Goal: Task Accomplishment & Management: Use online tool/utility

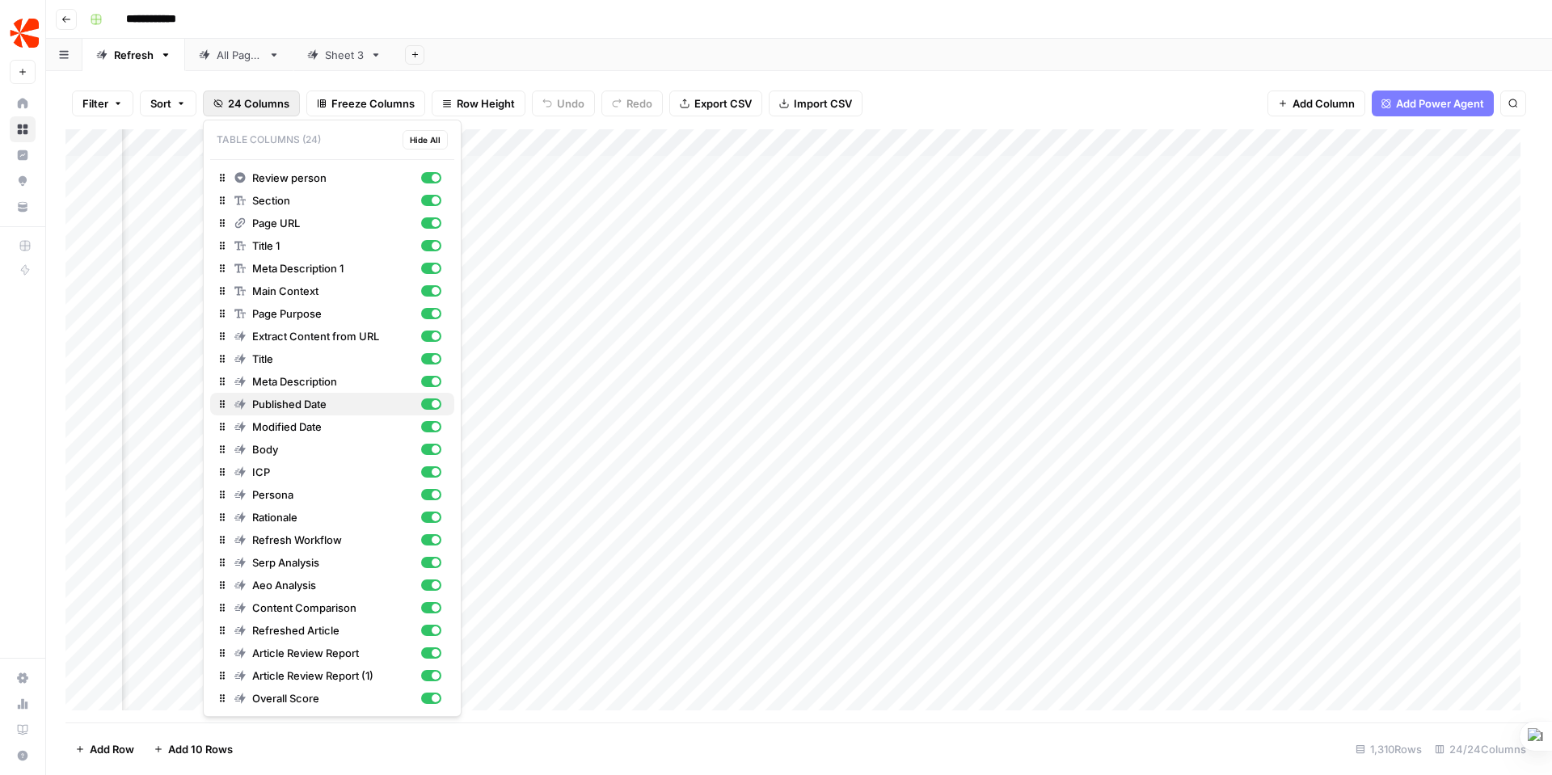
scroll to position [0, 1271]
click at [486, 528] on div "Add Column" at bounding box center [799, 426] width 1468 height 594
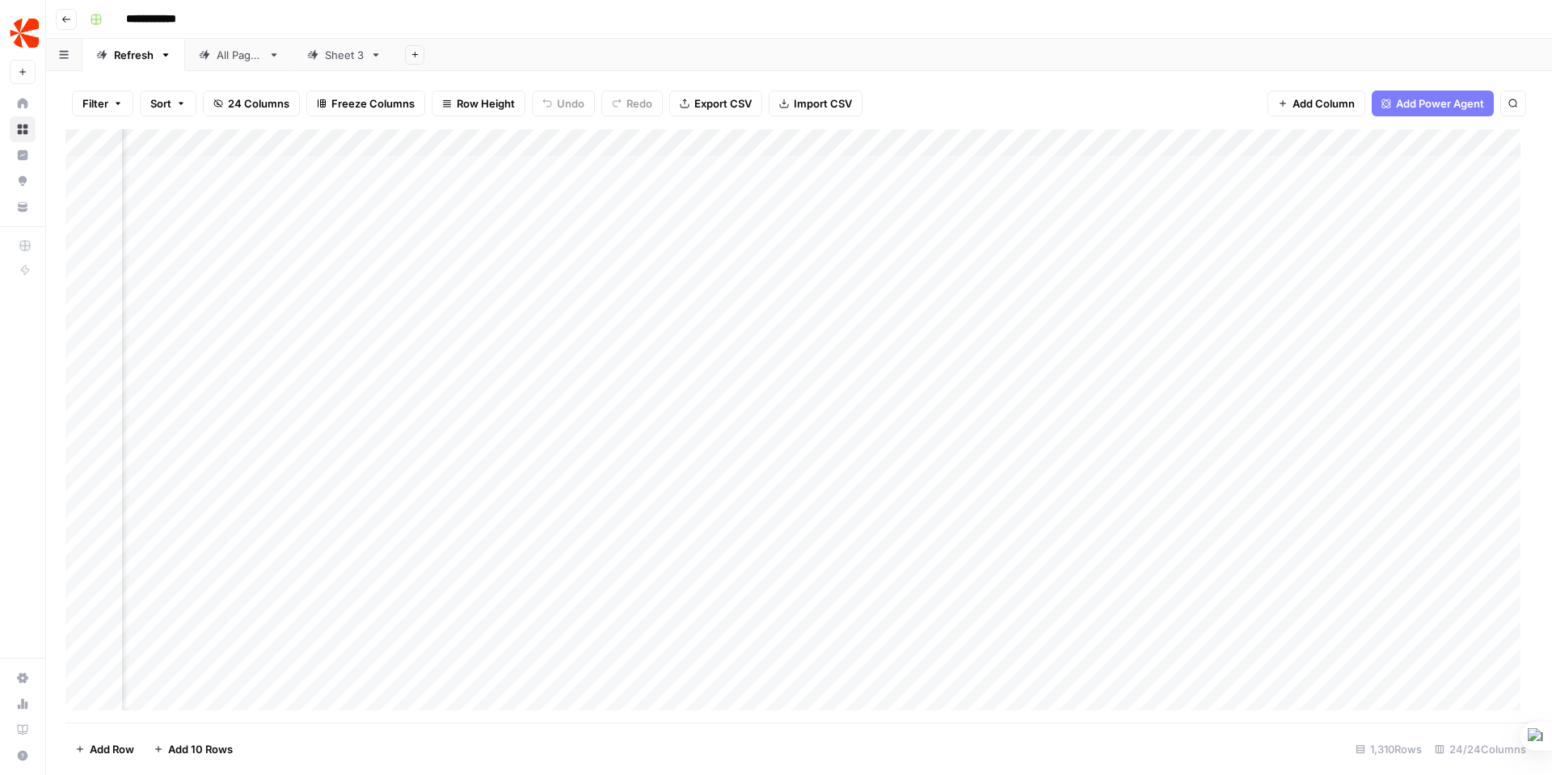
scroll to position [0, 0]
click at [466, 525] on div "Add Column" at bounding box center [799, 426] width 1468 height 594
click at [665, 526] on div "Add Column" at bounding box center [799, 426] width 1468 height 594
click at [715, 522] on div "Add Column" at bounding box center [799, 426] width 1468 height 594
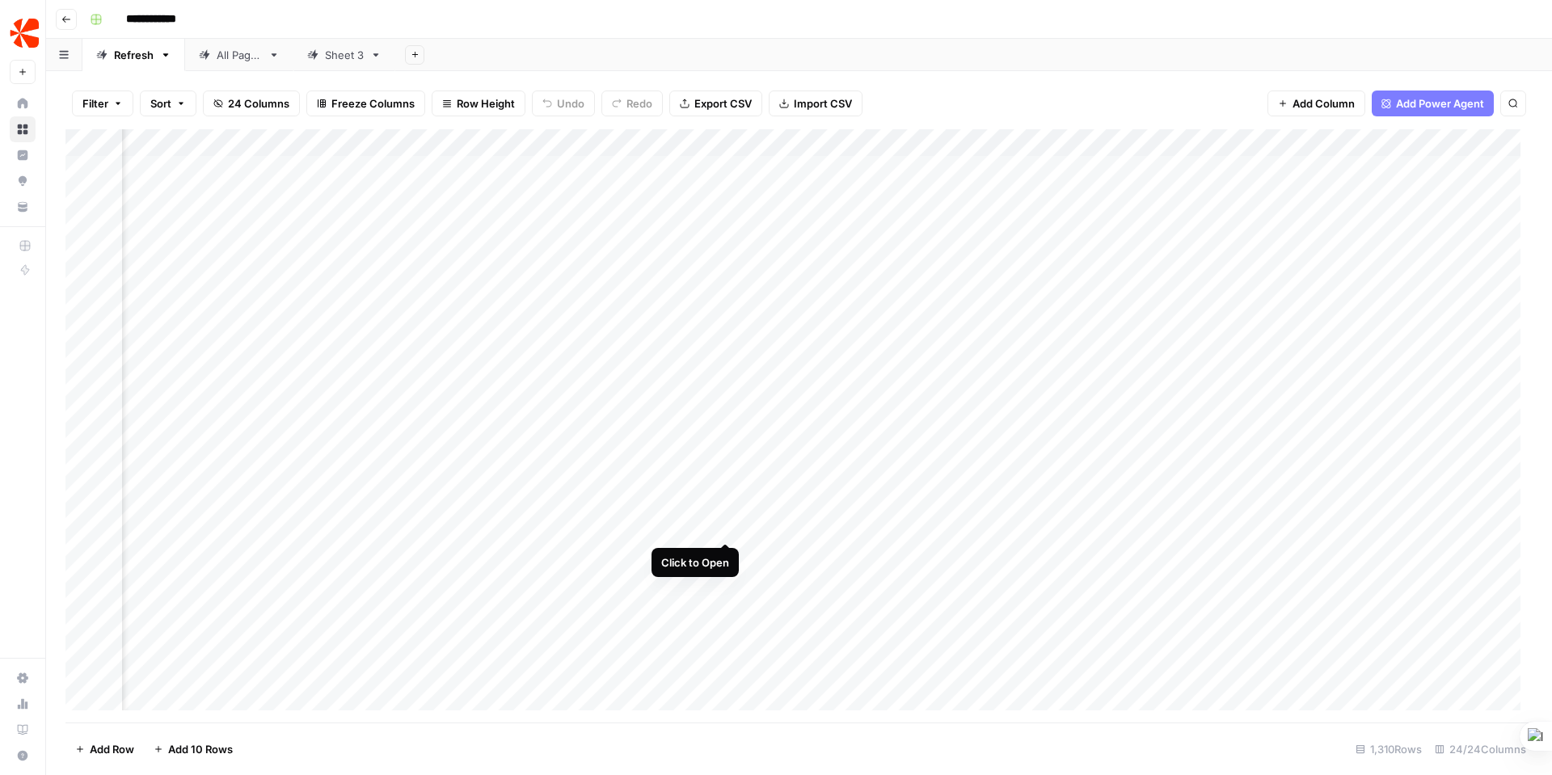
click at [730, 526] on div "Add Column" at bounding box center [799, 426] width 1468 height 594
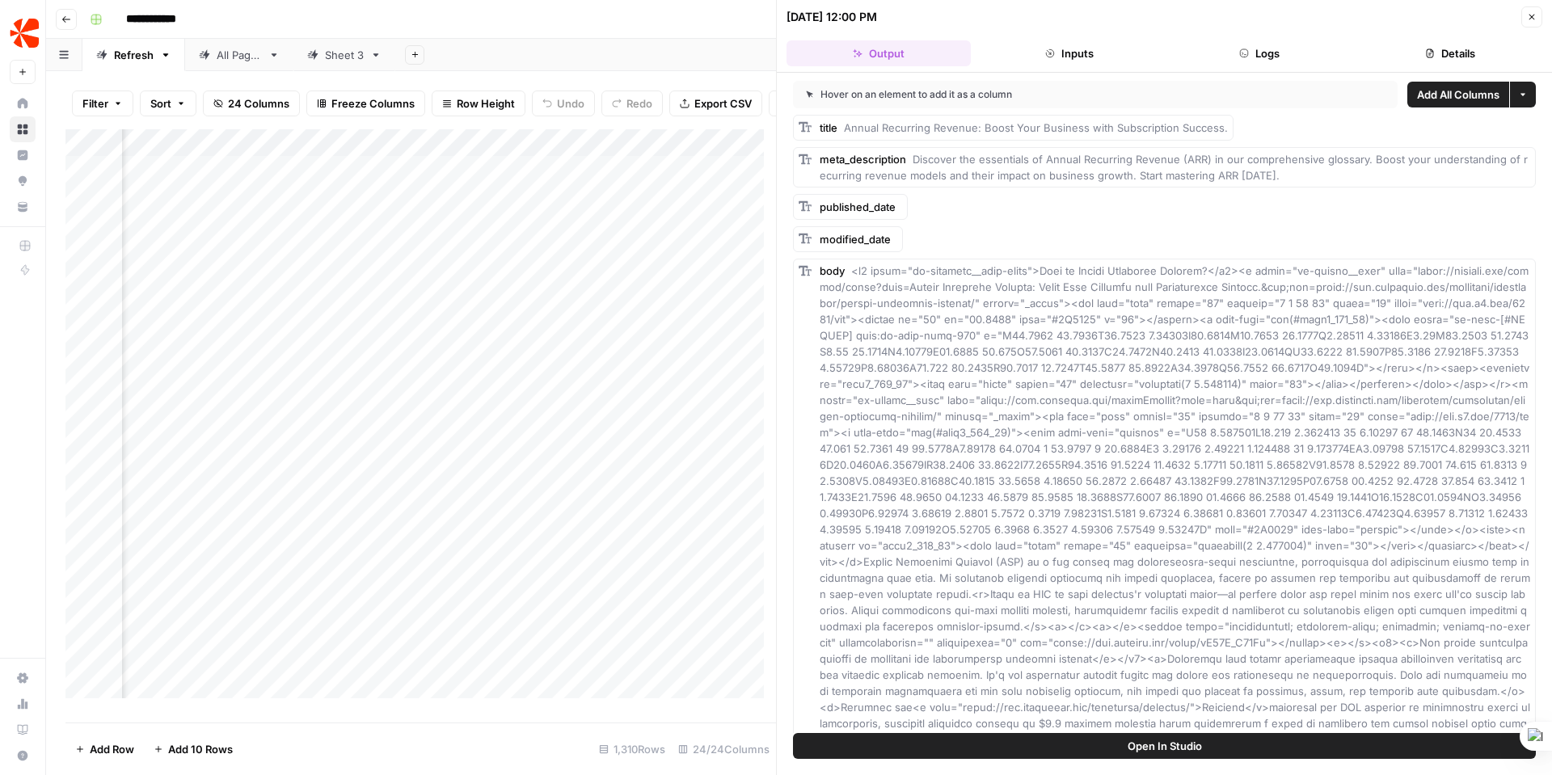
scroll to position [0, 1503]
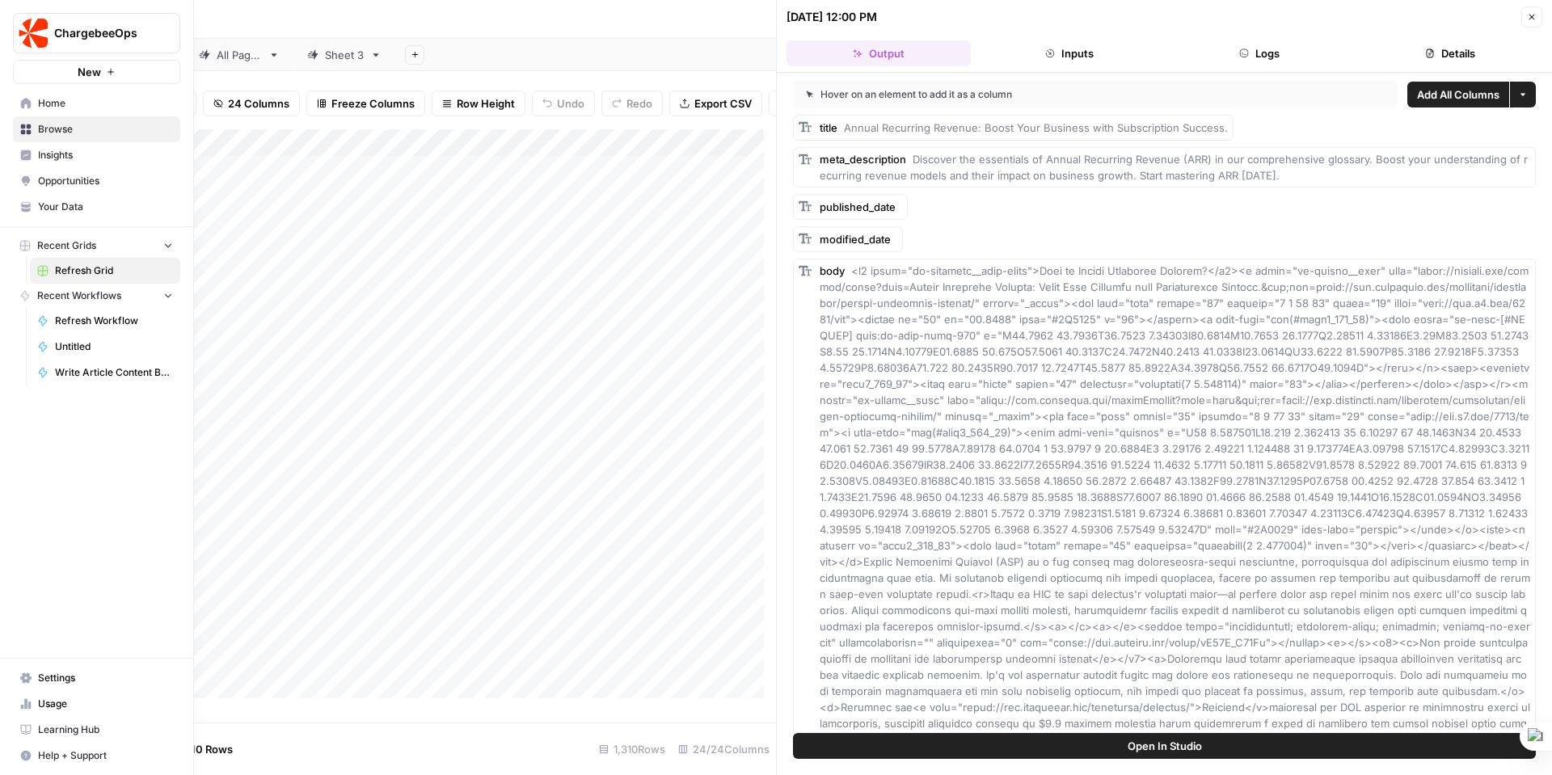
click at [59, 125] on span "Browse" at bounding box center [105, 129] width 135 height 15
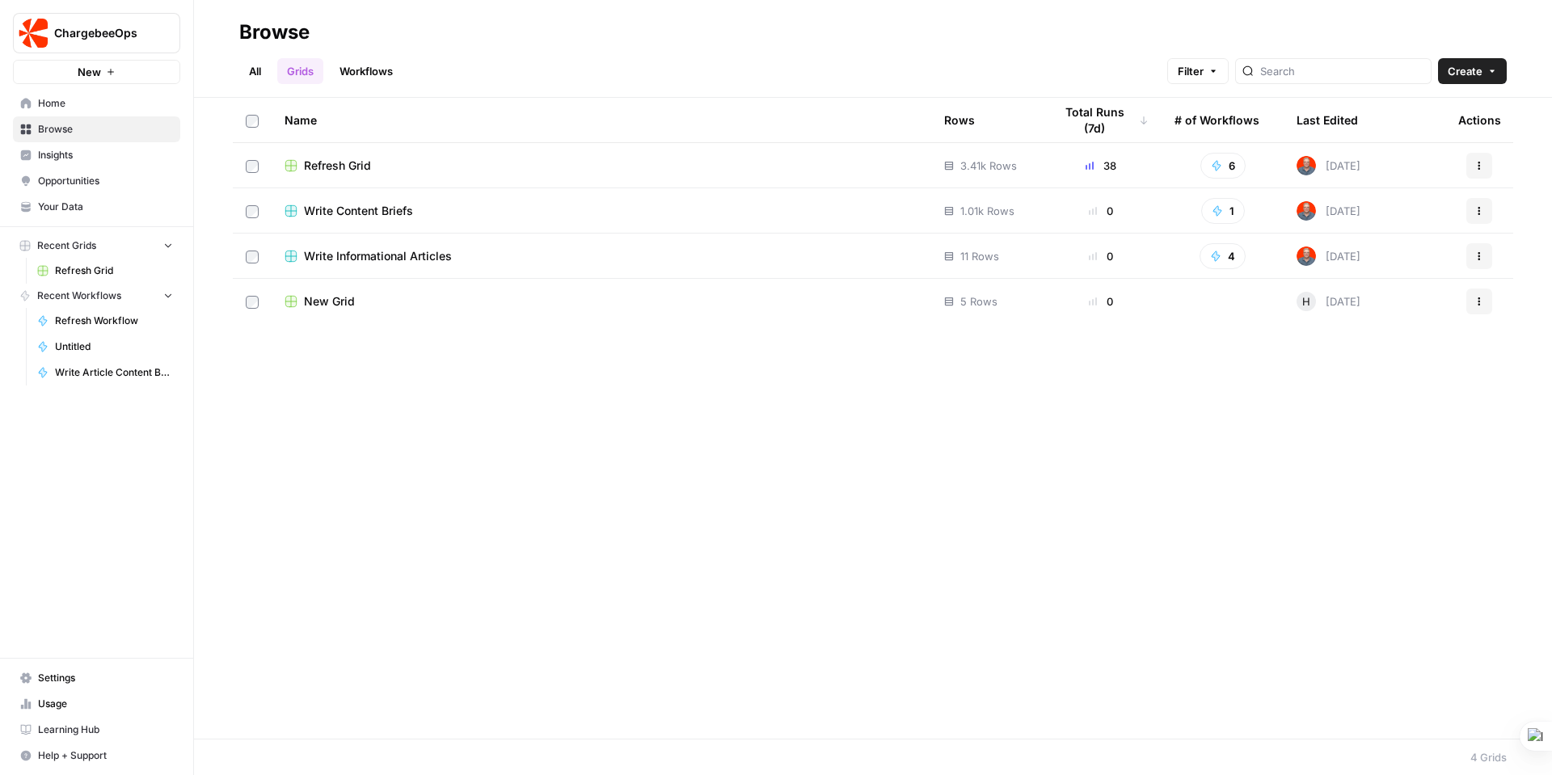
click at [349, 176] on td "Refresh Grid" at bounding box center [602, 165] width 660 height 44
click at [336, 163] on span "Refresh Grid" at bounding box center [337, 166] width 67 height 16
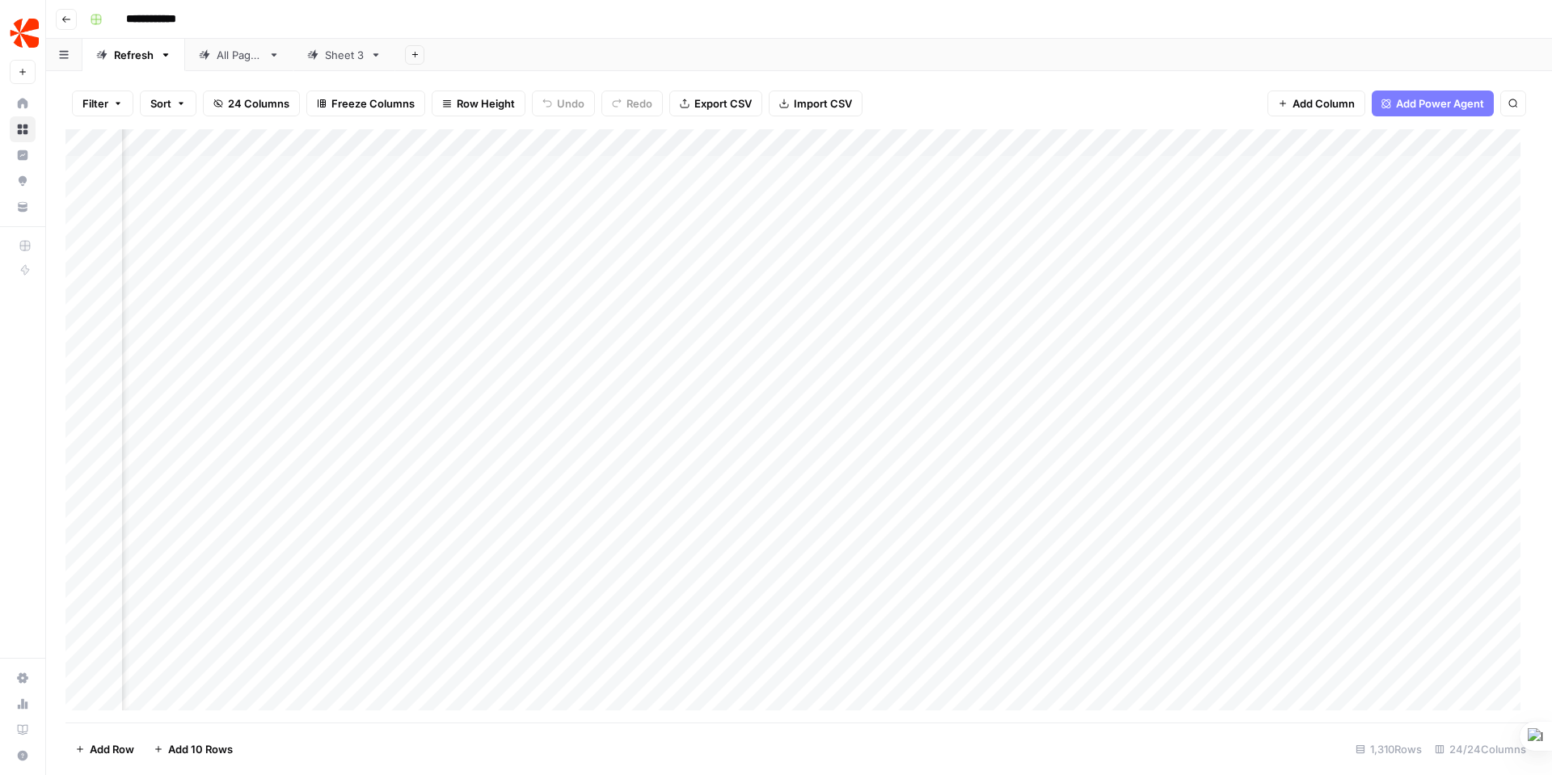
scroll to position [0, 2774]
click at [239, 61] on div "All Pages" at bounding box center [239, 55] width 45 height 16
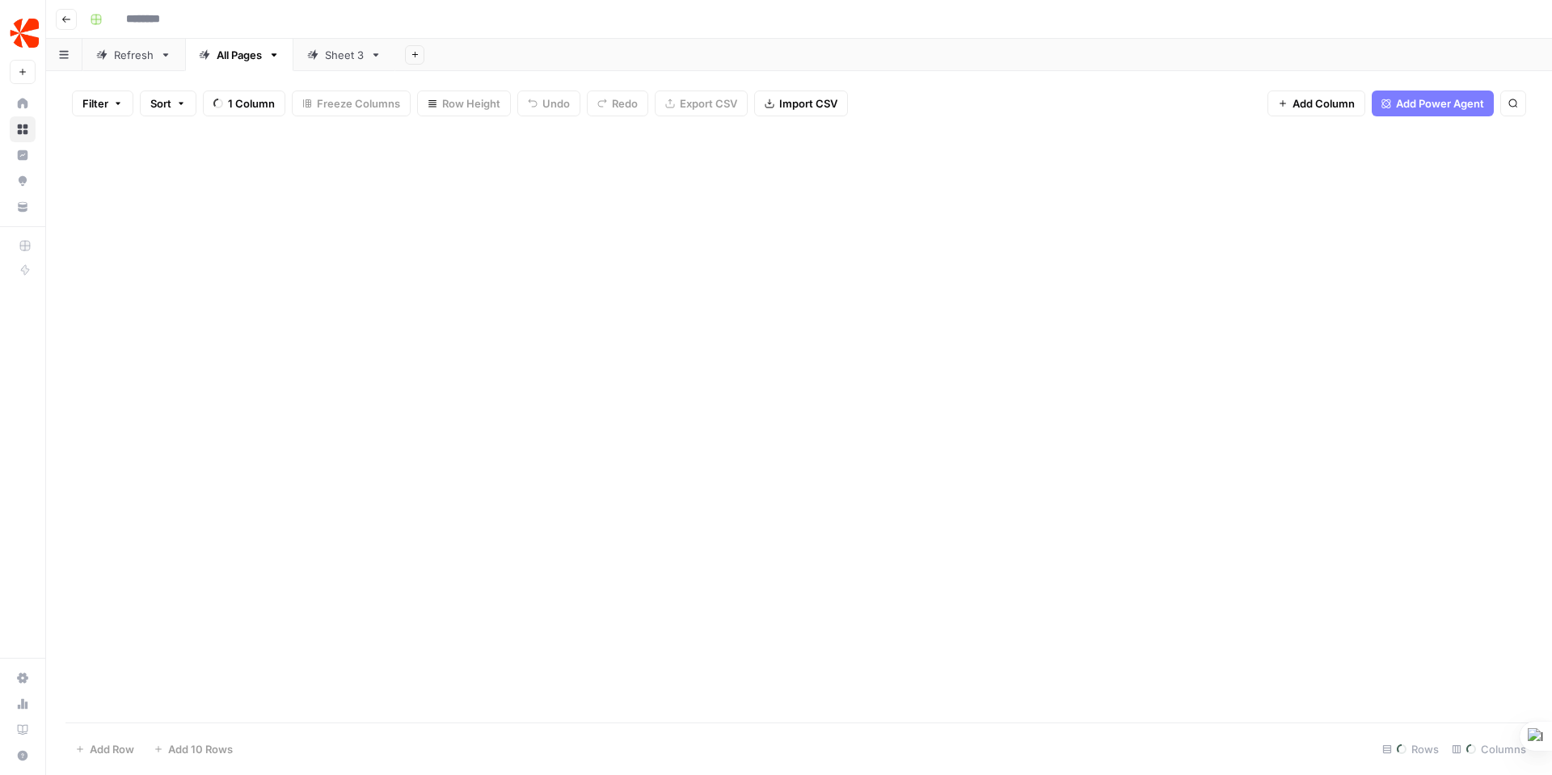
type input "**********"
click at [331, 49] on div "Sheet 3" at bounding box center [344, 55] width 39 height 16
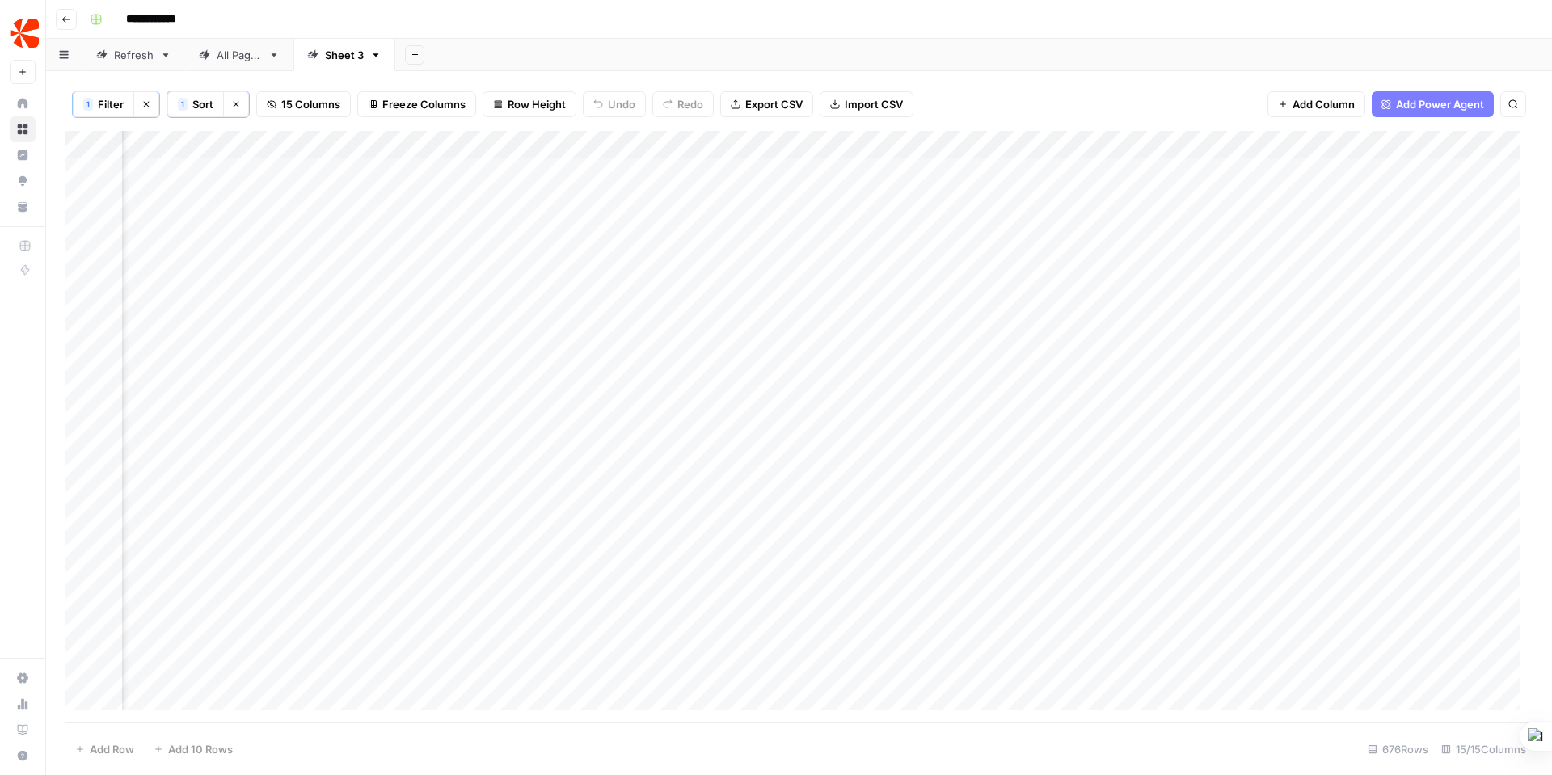
scroll to position [0, 1359]
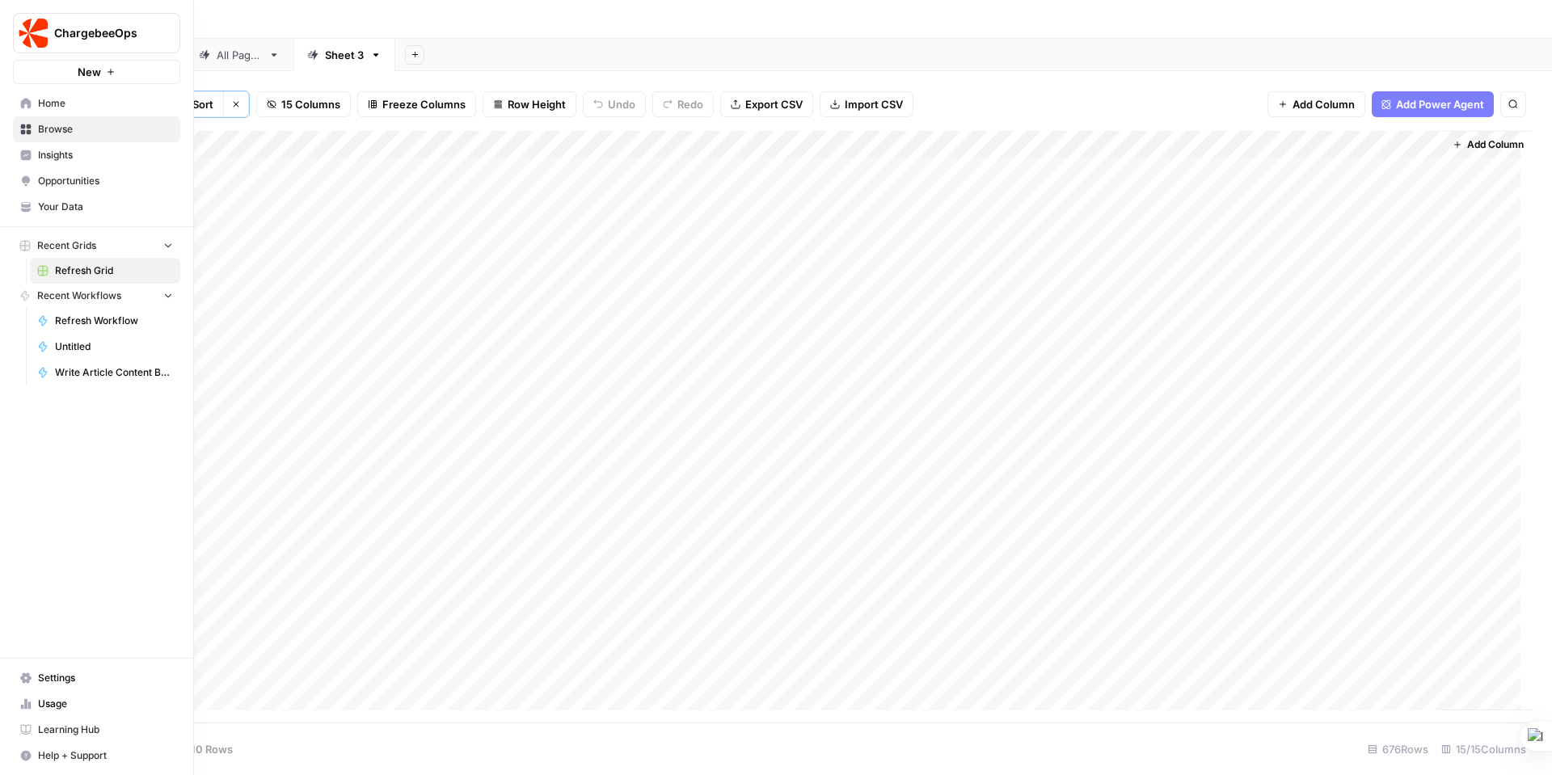
click at [56, 102] on span "Home" at bounding box center [105, 103] width 135 height 15
